Goal: Task Accomplishment & Management: Manage account settings

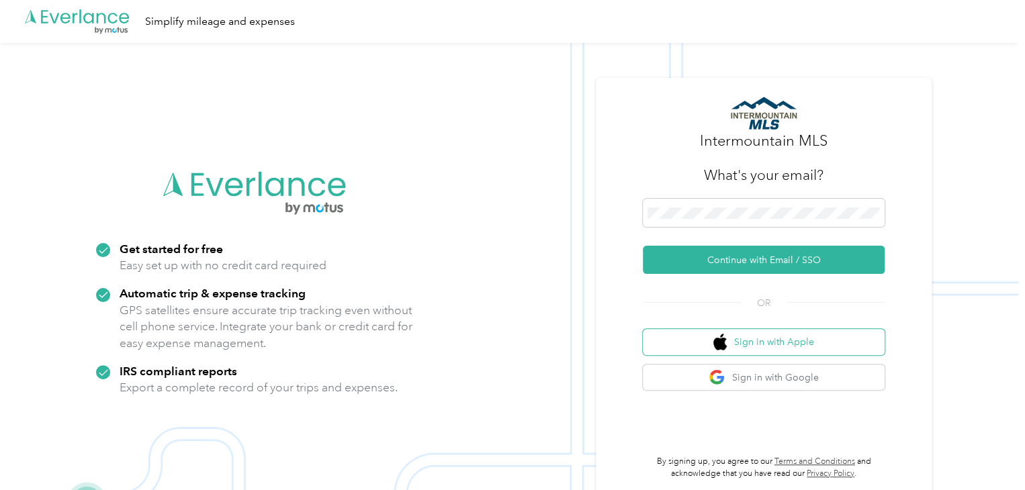
drag, startPoint x: 753, startPoint y: 328, endPoint x: 743, endPoint y: 337, distance: 12.8
click at [743, 337] on button "Sign in with Apple" at bounding box center [764, 342] width 242 height 26
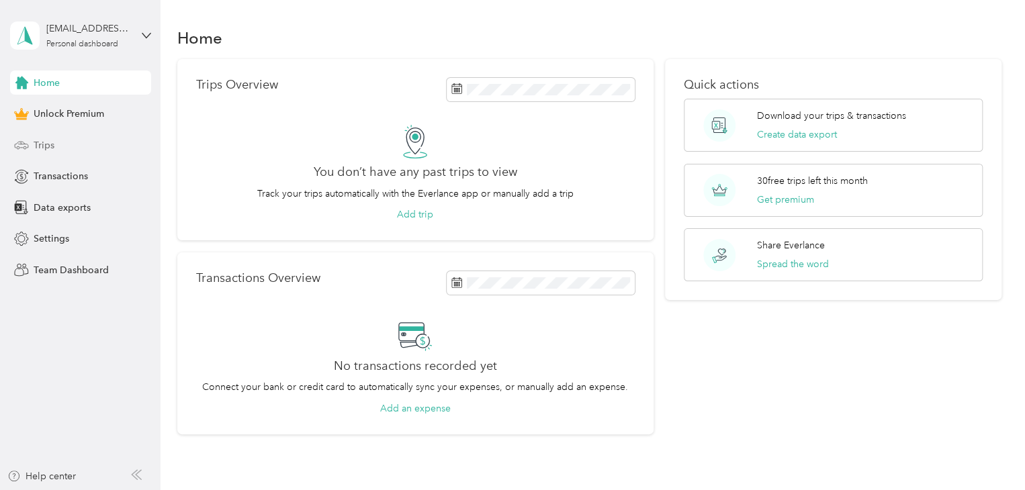
click at [34, 148] on span "Trips" at bounding box center [44, 145] width 21 height 14
